Goal: Transaction & Acquisition: Purchase product/service

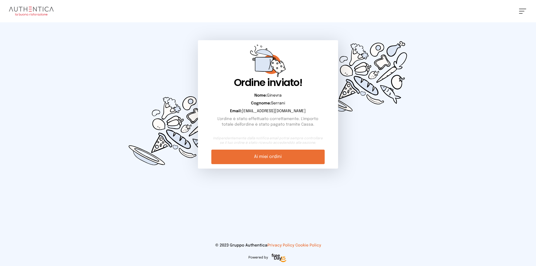
click at [44, 10] on img at bounding box center [31, 11] width 45 height 9
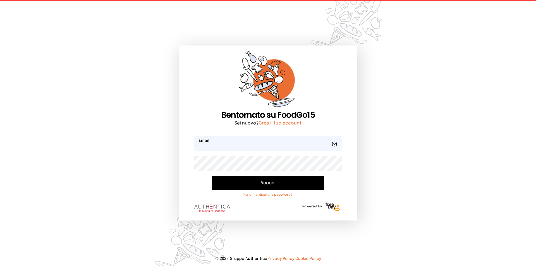
type input "**********"
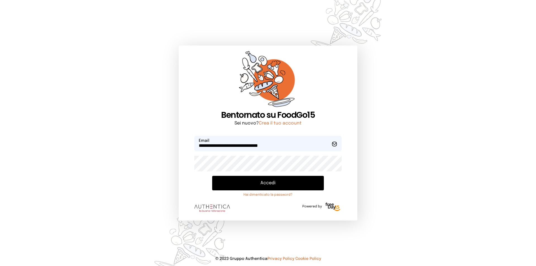
click at [222, 184] on button "Accedi" at bounding box center [268, 183] width 112 height 15
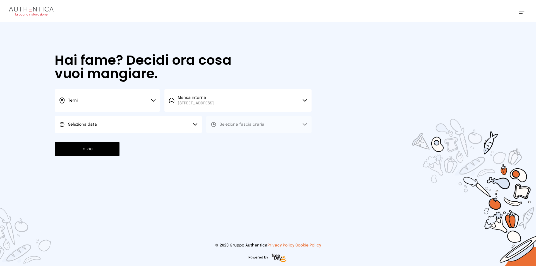
click at [158, 123] on button "Seleziona data" at bounding box center [128, 124] width 147 height 17
click at [133, 135] on li "[DATE], [DATE]" at bounding box center [128, 140] width 147 height 15
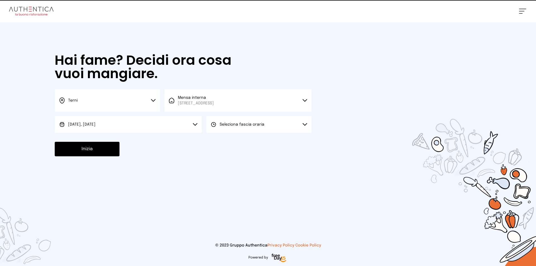
click at [224, 125] on span "Seleziona fascia oraria" at bounding box center [242, 125] width 45 height 4
click at [208, 137] on li "Pranzo" at bounding box center [258, 140] width 105 height 15
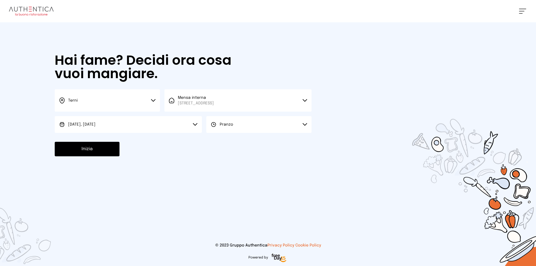
click at [132, 149] on div "Inizia" at bounding box center [183, 149] width 257 height 15
click at [120, 146] on div "Inizia" at bounding box center [183, 149] width 257 height 15
click at [71, 151] on button "Inizia" at bounding box center [87, 149] width 65 height 15
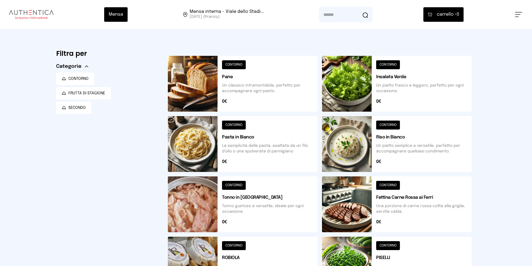
scroll to position [168, 0]
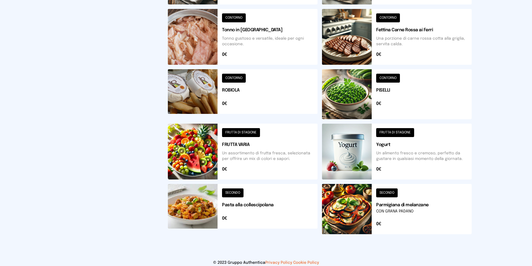
click at [352, 48] on button at bounding box center [397, 37] width 150 height 56
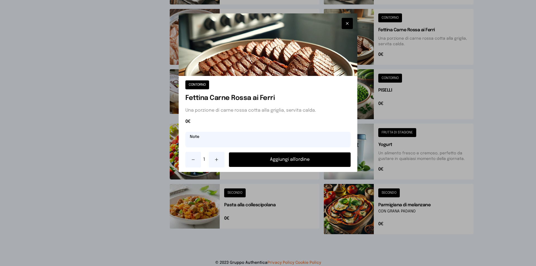
click at [276, 141] on input "text" at bounding box center [268, 140] width 165 height 16
type input "**********"
click at [289, 154] on button "Aggiungi all'ordine" at bounding box center [290, 160] width 122 height 15
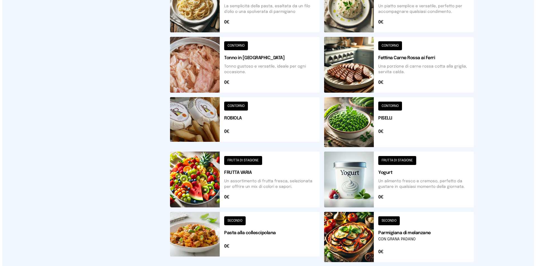
scroll to position [0, 0]
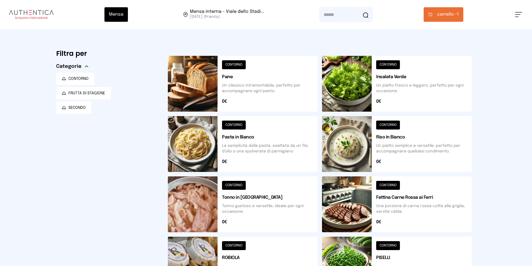
click at [446, 17] on span "carrello •" at bounding box center [447, 14] width 20 height 7
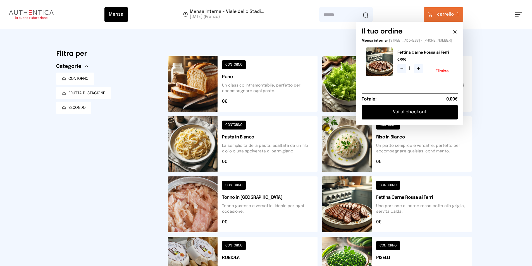
click at [401, 120] on button "Vai al checkout" at bounding box center [410, 112] width 96 height 15
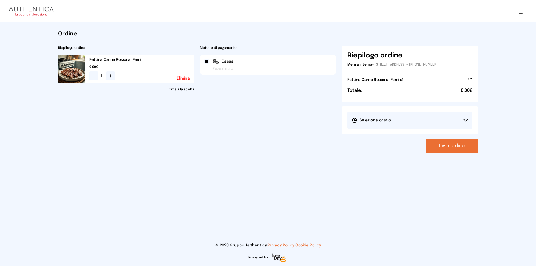
click at [392, 123] on button "Seleziona orario" at bounding box center [410, 120] width 125 height 17
click at [390, 137] on span "1° Turno (13:00 - 15:00)" at bounding box center [373, 136] width 42 height 6
click at [438, 158] on div "Ordine Riepilogo ordine Fettina Carne Rossa ai Ferri 0.00€ 1 Elimina Torna alla…" at bounding box center [268, 91] width 429 height 139
click at [459, 145] on button "Invia ordine" at bounding box center [452, 146] width 52 height 15
